Goal: Task Accomplishment & Management: Manage account settings

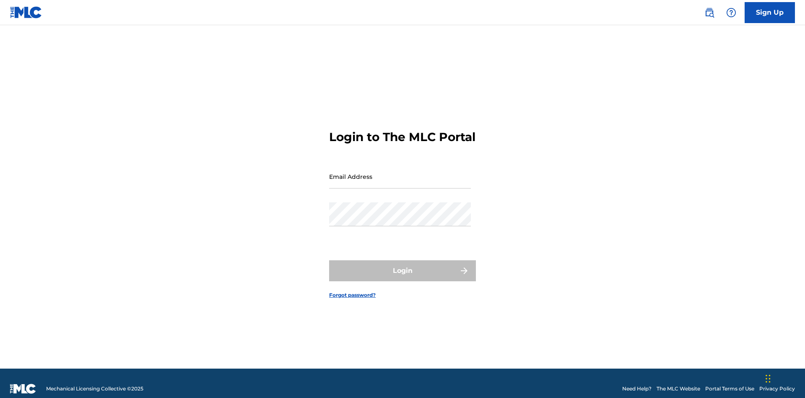
scroll to position [11, 0]
click at [400, 172] on input "Email Address" at bounding box center [400, 176] width 142 height 24
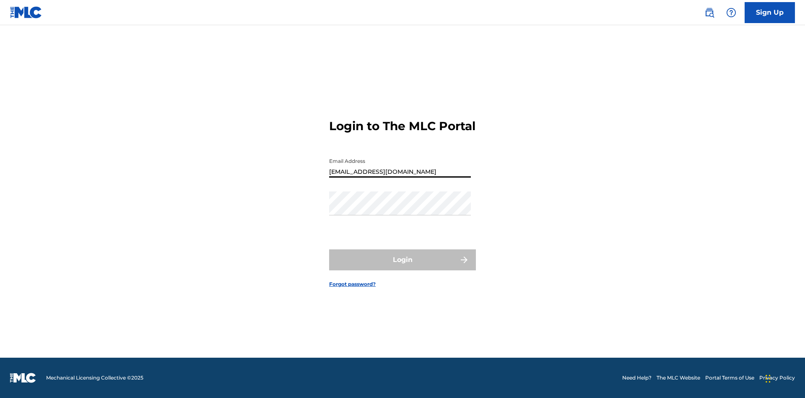
type input "a564c57b-42bd-4ee8-bedb-97e8c6a04ce2@mailslurp.net"
click at [403, 267] on button "Login" at bounding box center [402, 259] width 147 height 21
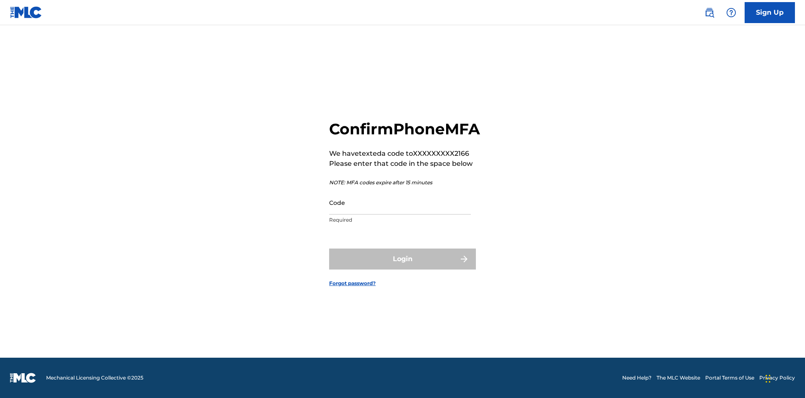
click at [400, 211] on input "Code" at bounding box center [400, 202] width 142 height 24
type input "706171"
click at [403, 268] on button "Login" at bounding box center [402, 258] width 147 height 21
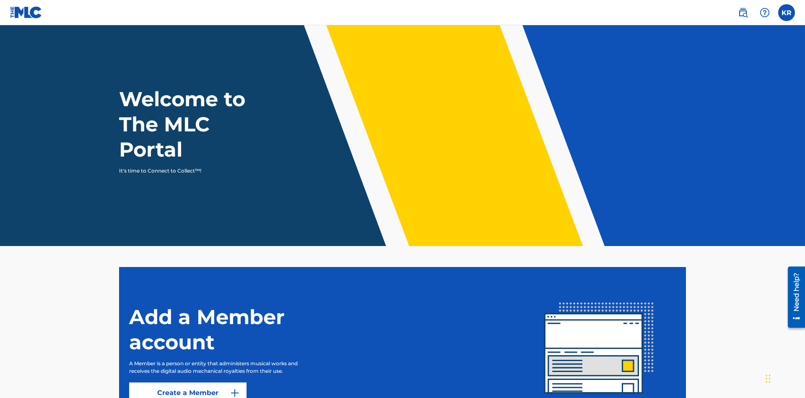
click at [787, 12] on label at bounding box center [786, 12] width 17 height 17
click at [787, 13] on input "KR Krystal Ribble a564c57b-42bd-4ee8-bedb-97e8c6a04ce2@mailslurp.net Notificati…" at bounding box center [787, 13] width 0 height 0
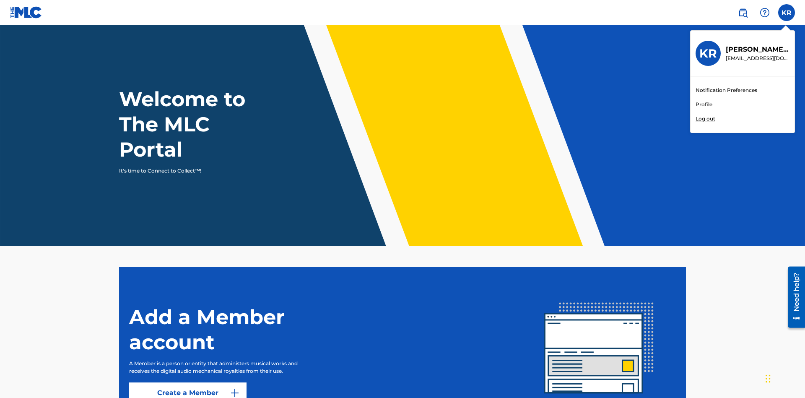
click at [704, 104] on link "Profile" at bounding box center [704, 105] width 17 height 8
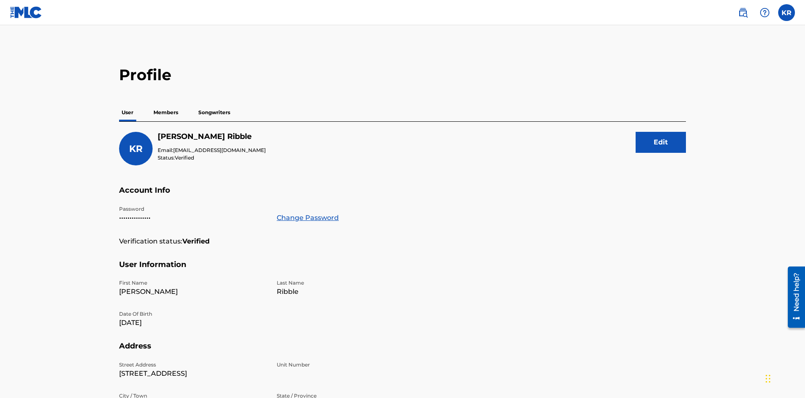
scroll to position [15, 0]
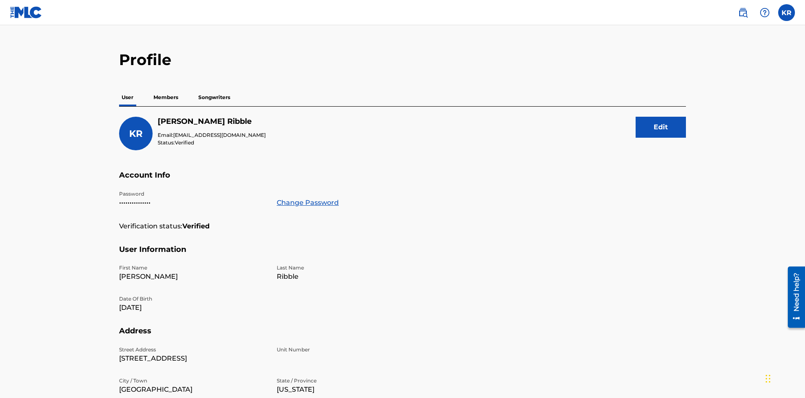
click at [307, 198] on link "Change Password" at bounding box center [308, 203] width 62 height 10
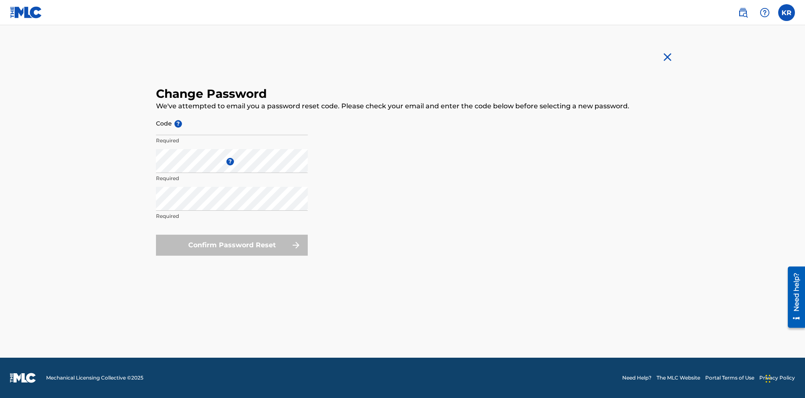
click at [232, 123] on input "Code ?" at bounding box center [232, 123] width 152 height 24
type input "e717b5676a1ea52ea0fd476ddb8c57ee"
